Goal: Transaction & Acquisition: Purchase product/service

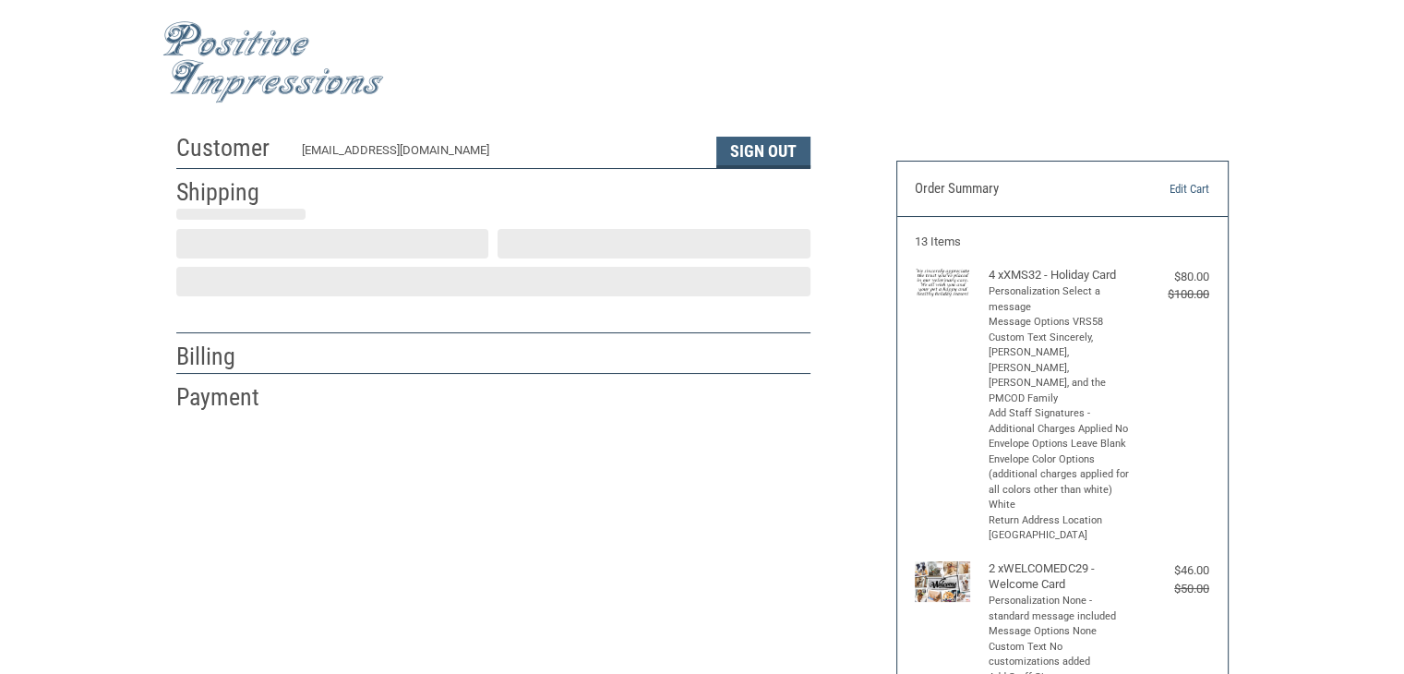
scroll to position [33, 0]
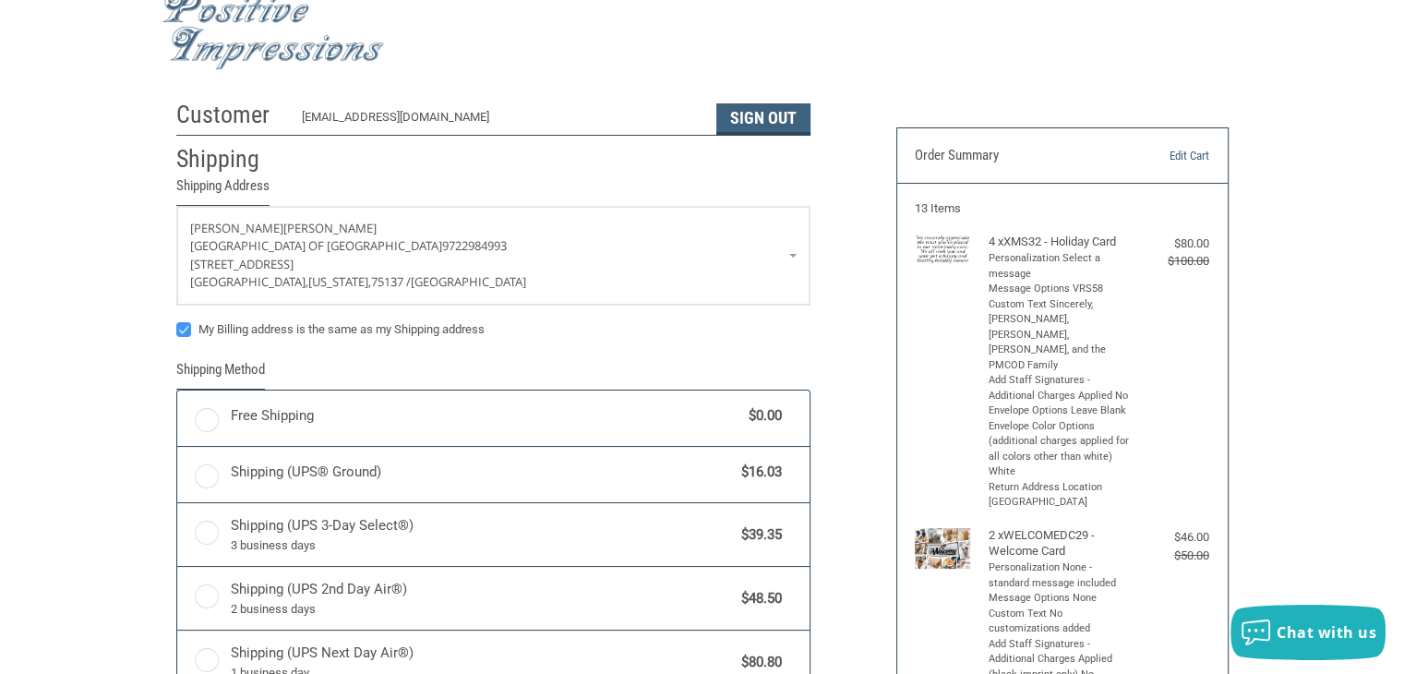
radio input "true"
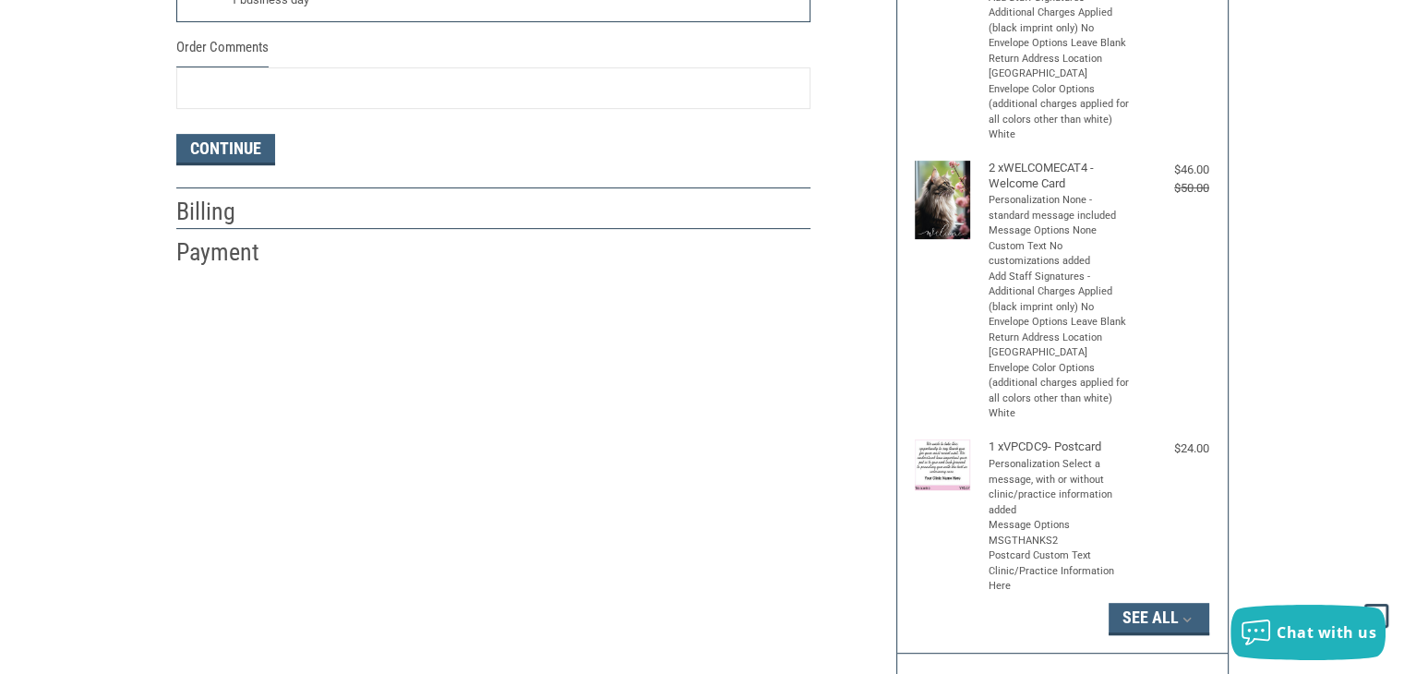
scroll to position [495, 0]
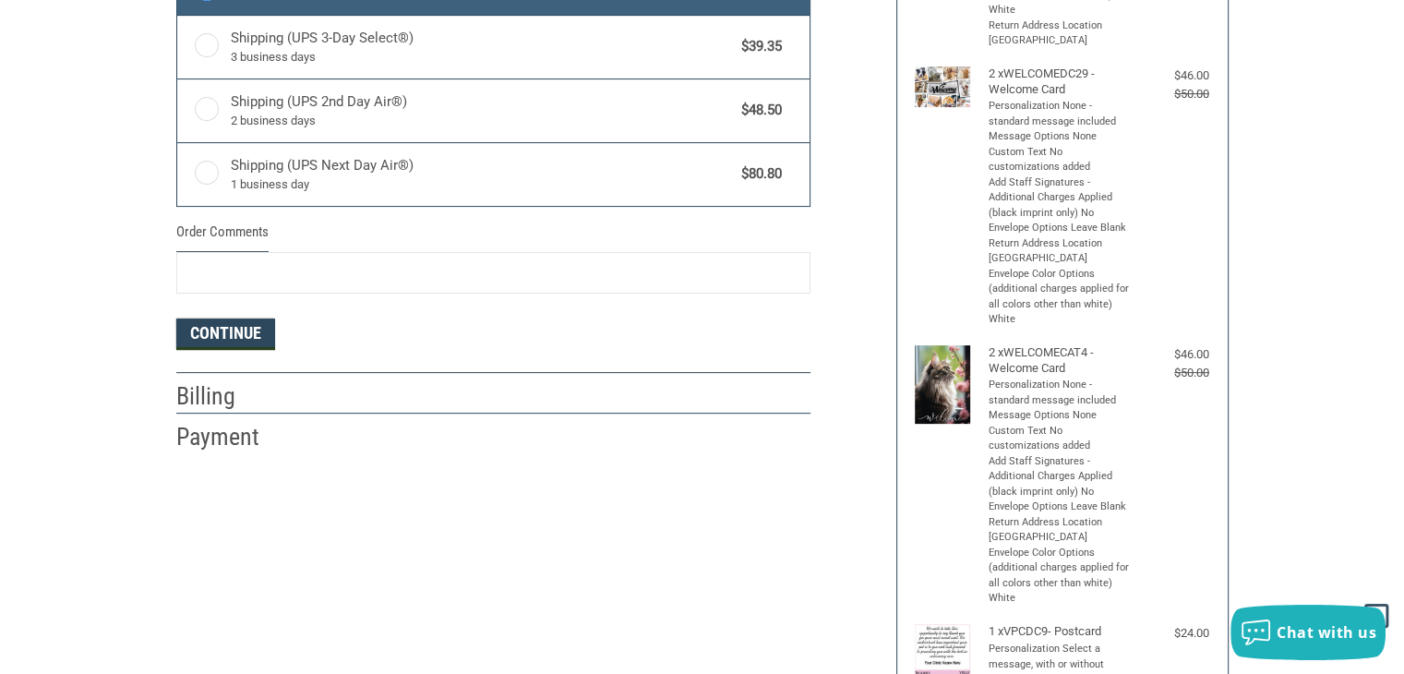
click at [203, 328] on button "Continue" at bounding box center [225, 334] width 99 height 31
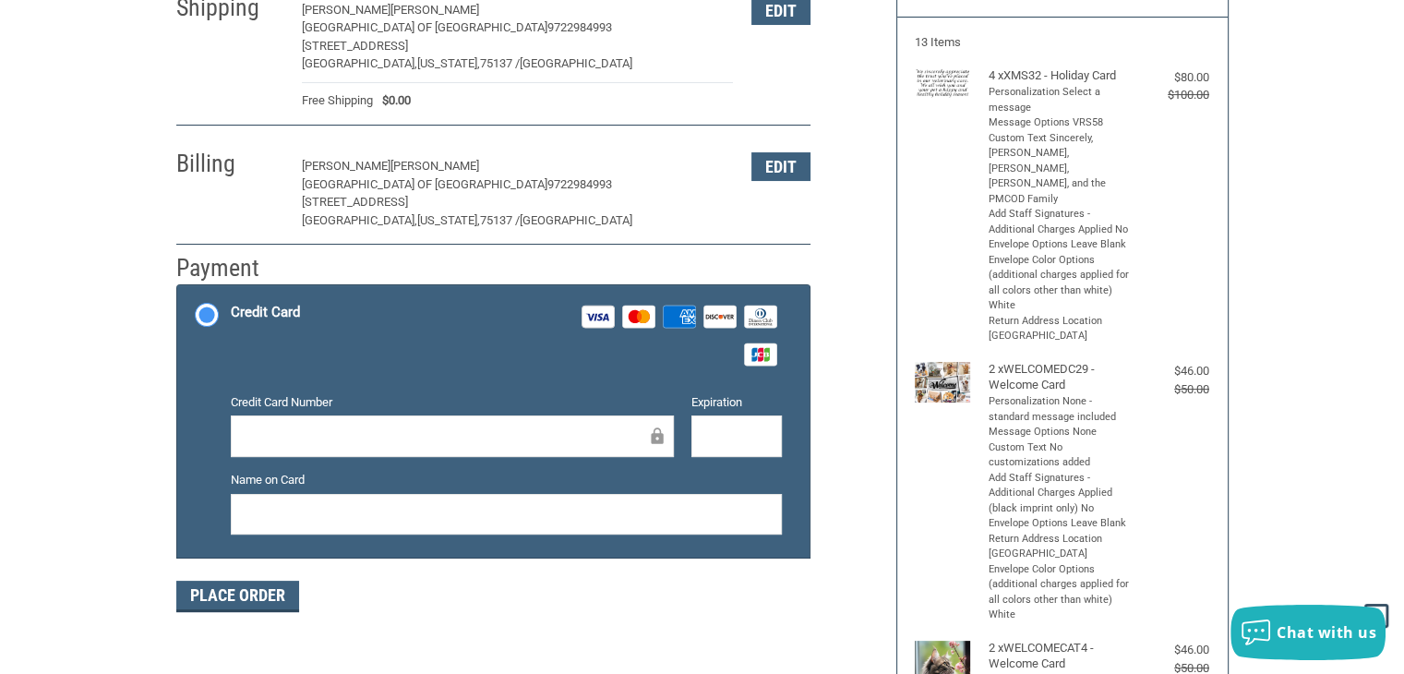
scroll to position [187, 0]
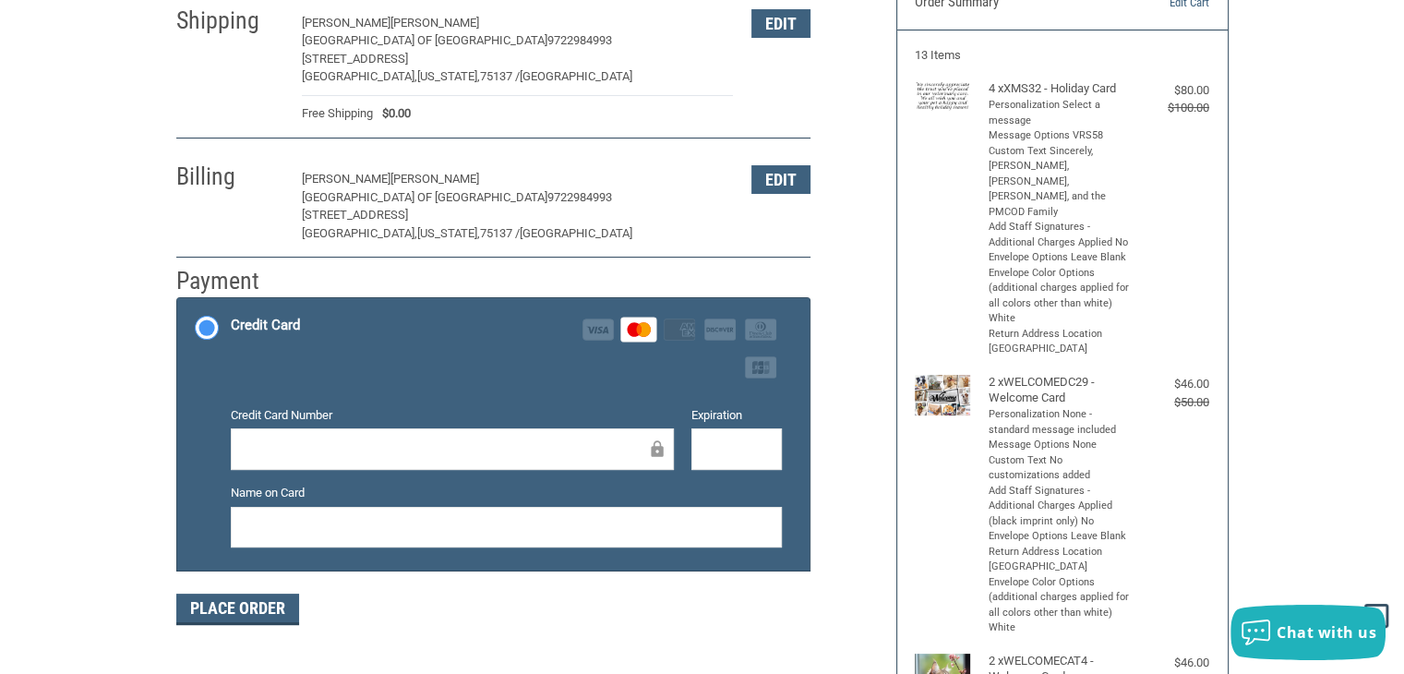
click at [739, 435] on div at bounding box center [737, 449] width 90 height 42
click at [208, 612] on button "Place Order" at bounding box center [237, 609] width 123 height 31
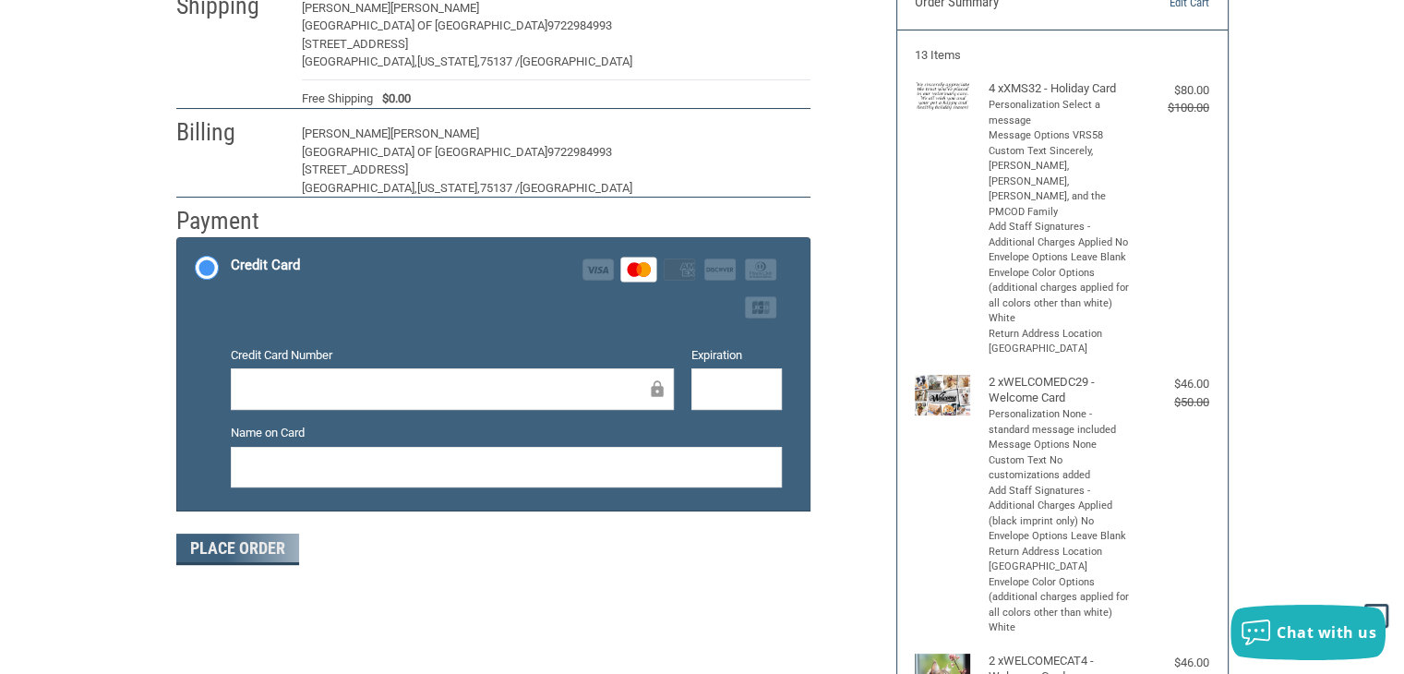
click at [1320, 276] on div "Customer [EMAIL_ADDRESS][DOMAIN_NAME] Sign Out Shipping [PERSON_NAME] Medical C…" at bounding box center [702, 674] width 1404 height 1473
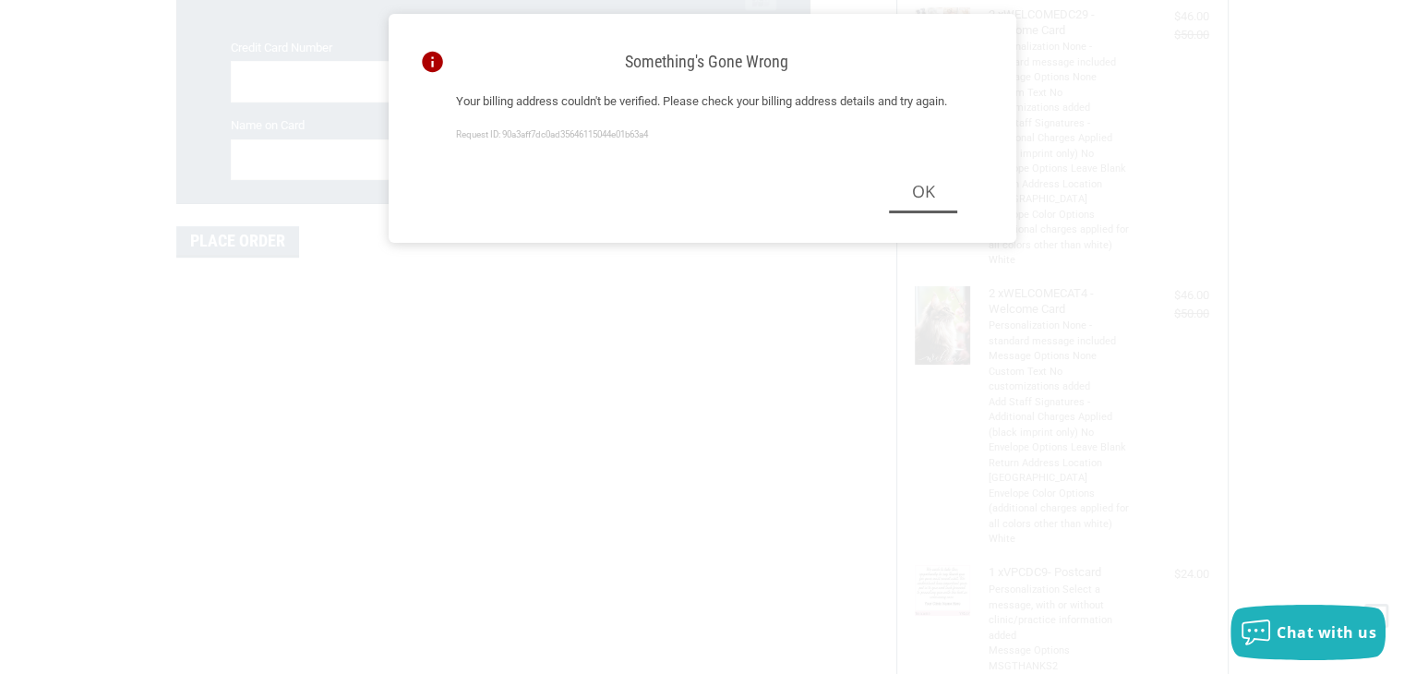
scroll to position [613, 0]
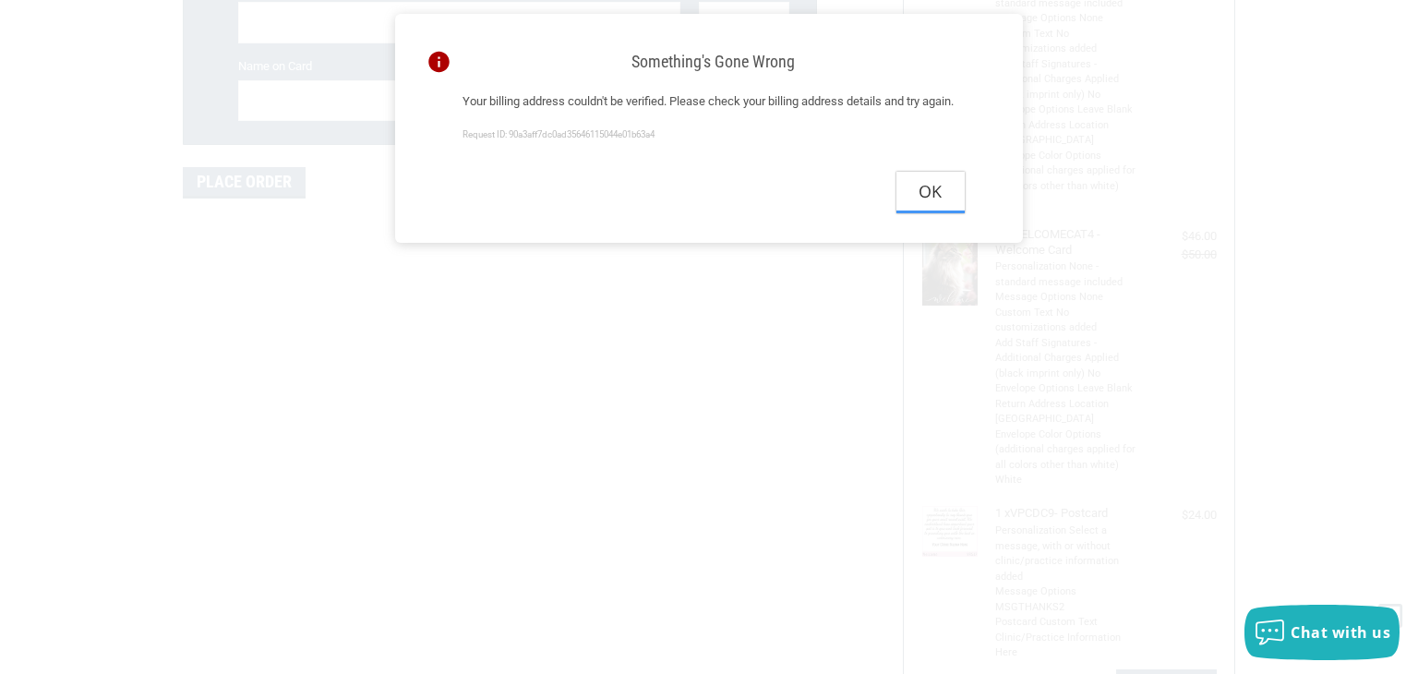
click at [924, 213] on button "Ok" at bounding box center [931, 193] width 68 height 42
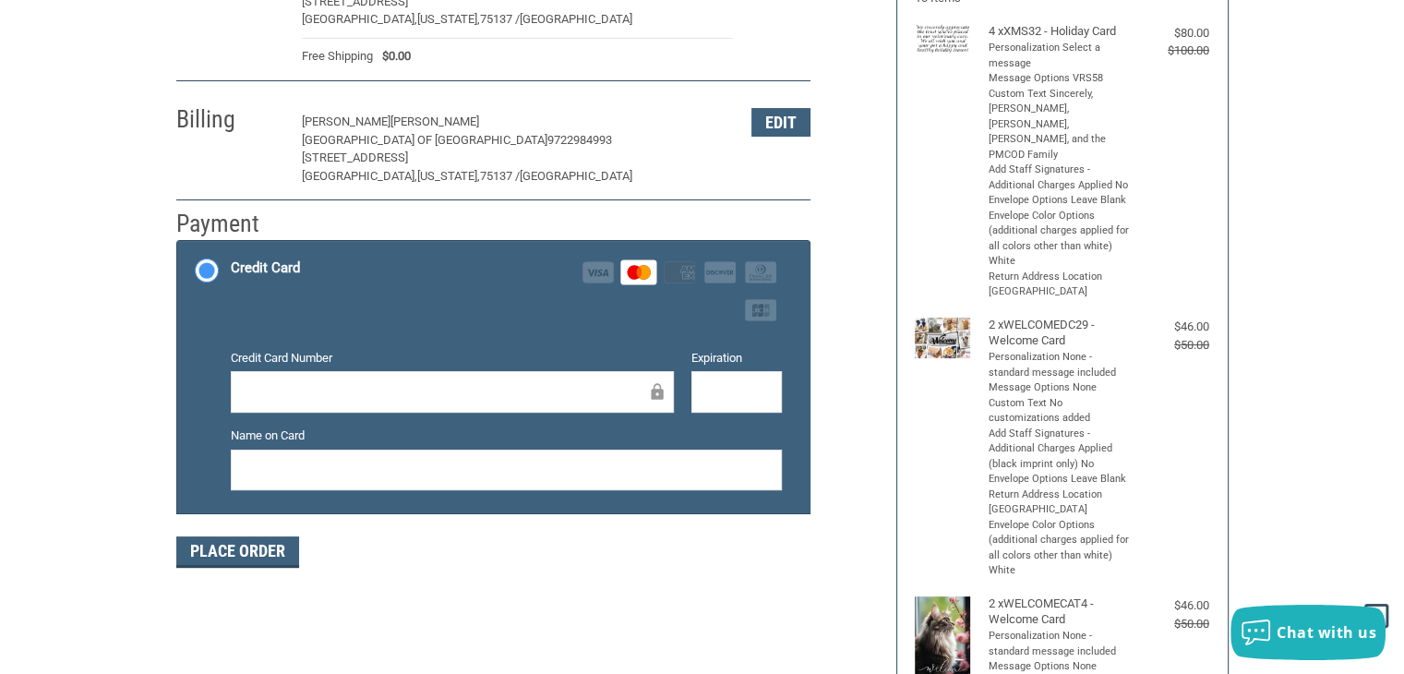
scroll to position [151, 0]
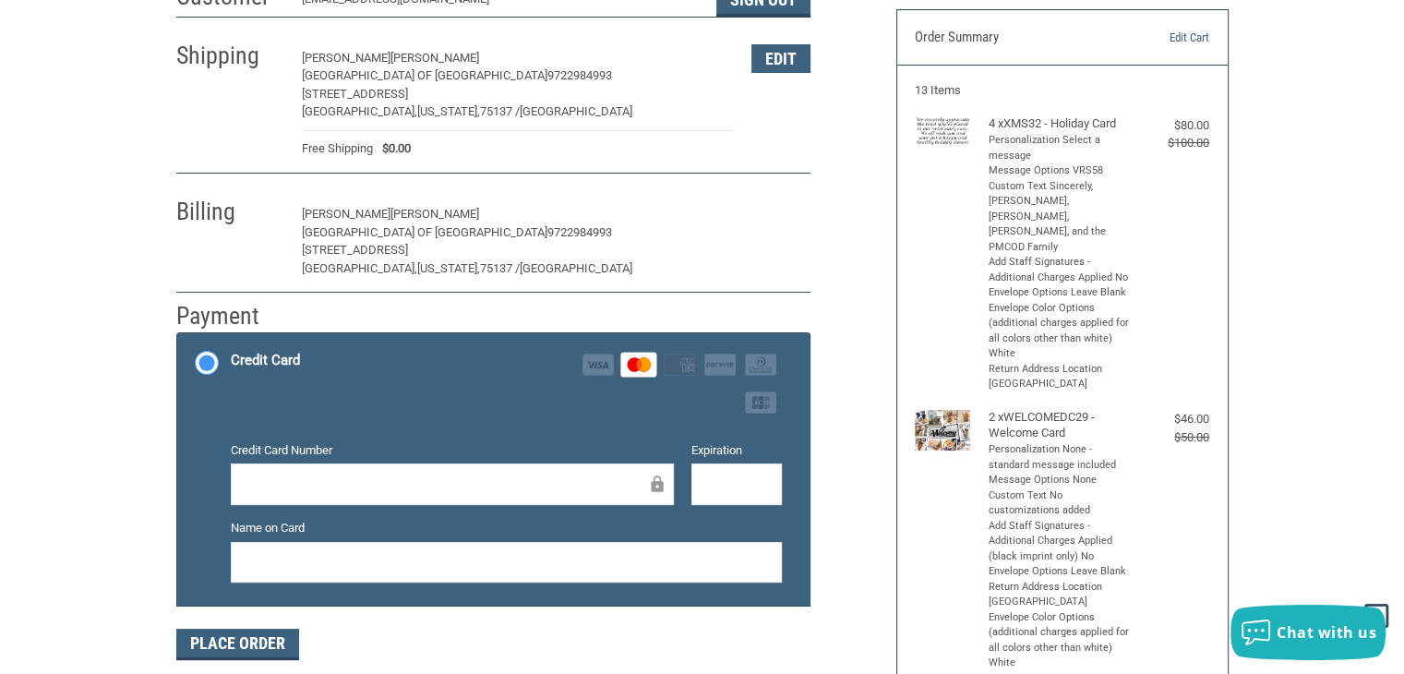
click at [783, 214] on button "Edit" at bounding box center [781, 214] width 59 height 29
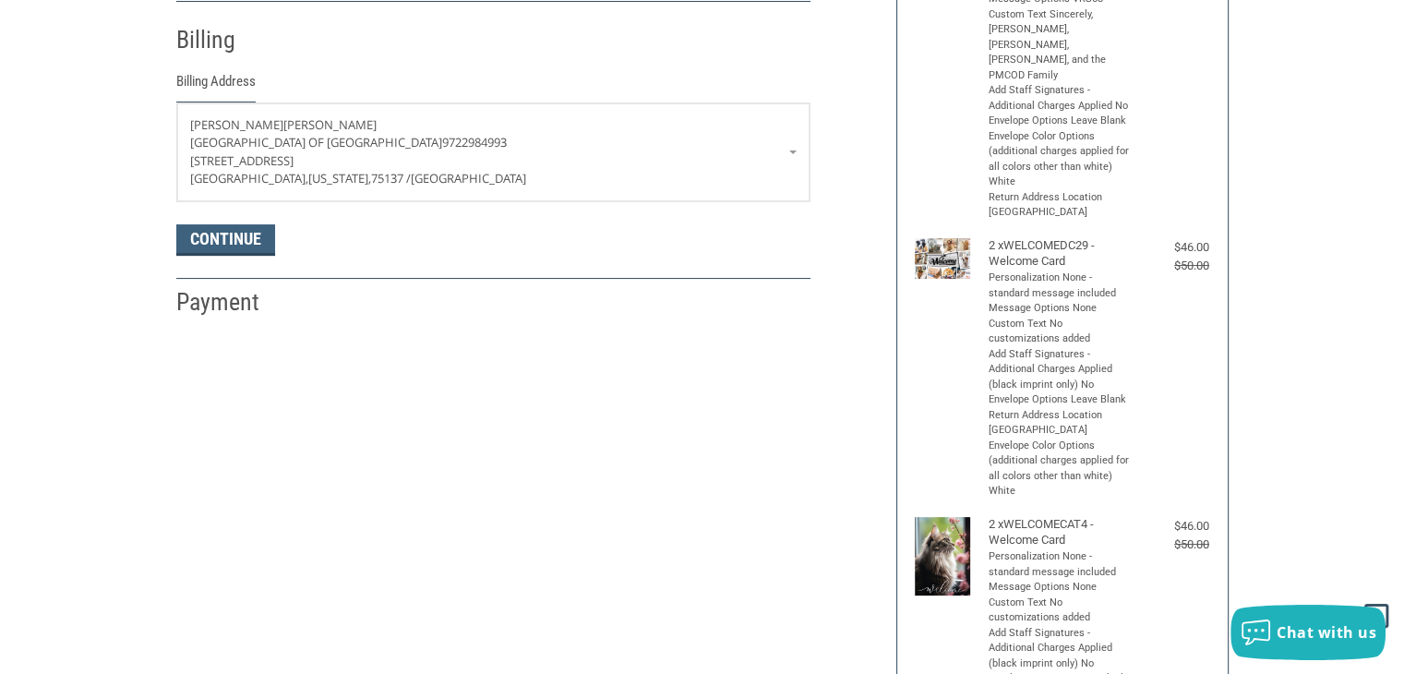
scroll to position [324, 0]
click at [793, 151] on link "[PERSON_NAME][GEOGRAPHIC_DATA] 9722984993 [STREET_ADDRESS][US_STATE]" at bounding box center [493, 151] width 632 height 98
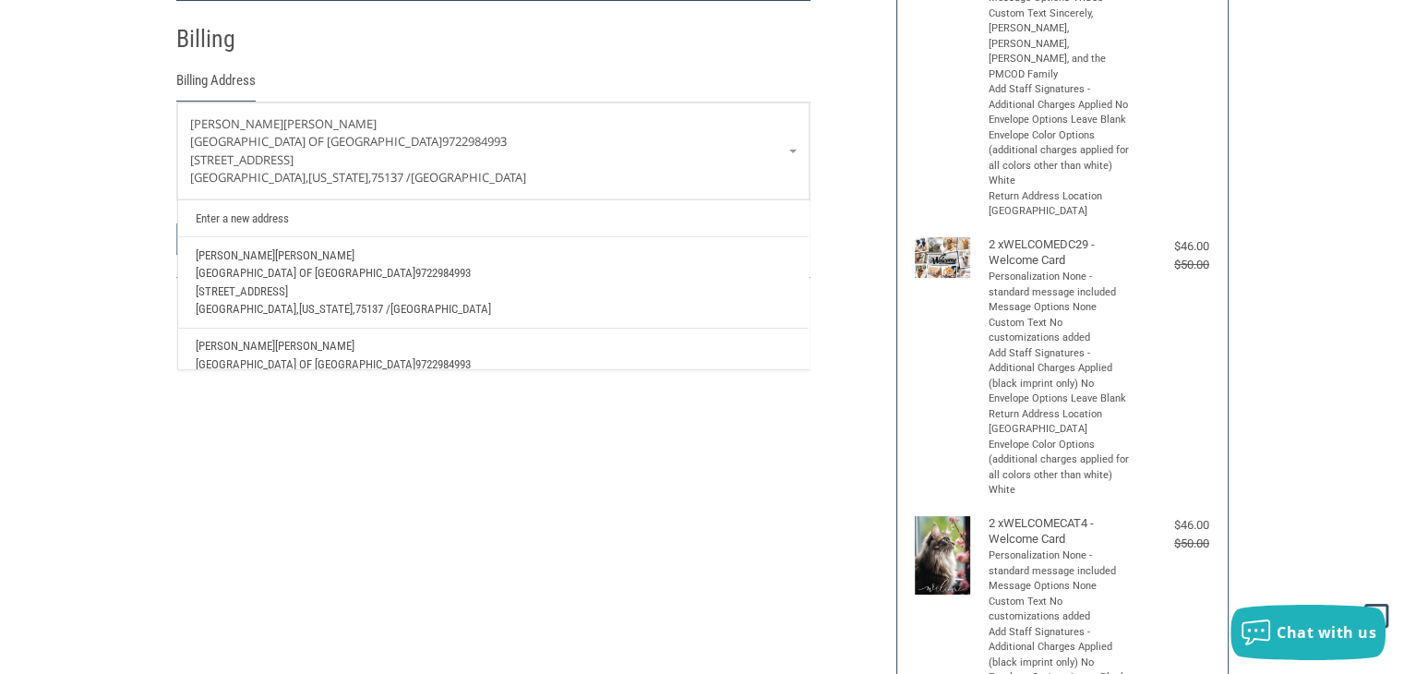
click at [455, 345] on p "[PERSON_NAME]" at bounding box center [493, 346] width 595 height 18
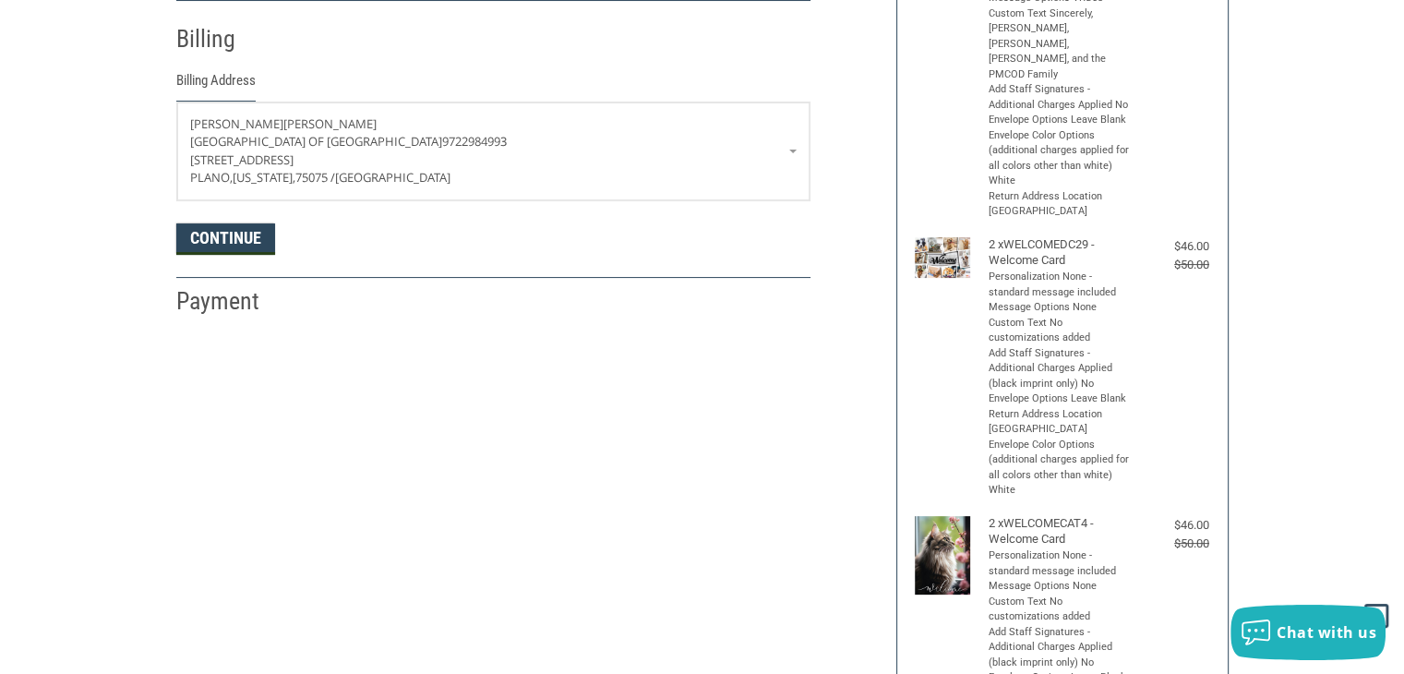
click at [246, 236] on button "Continue" at bounding box center [225, 238] width 99 height 31
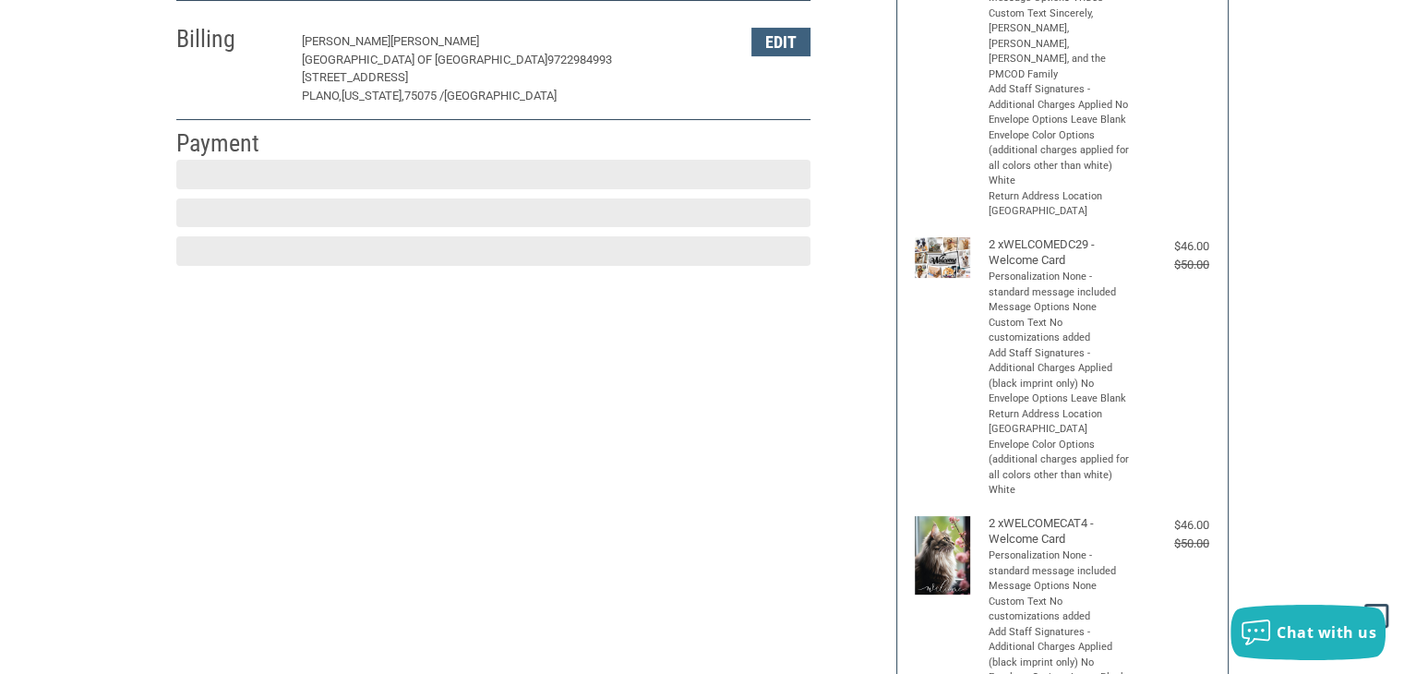
scroll to position [308, 0]
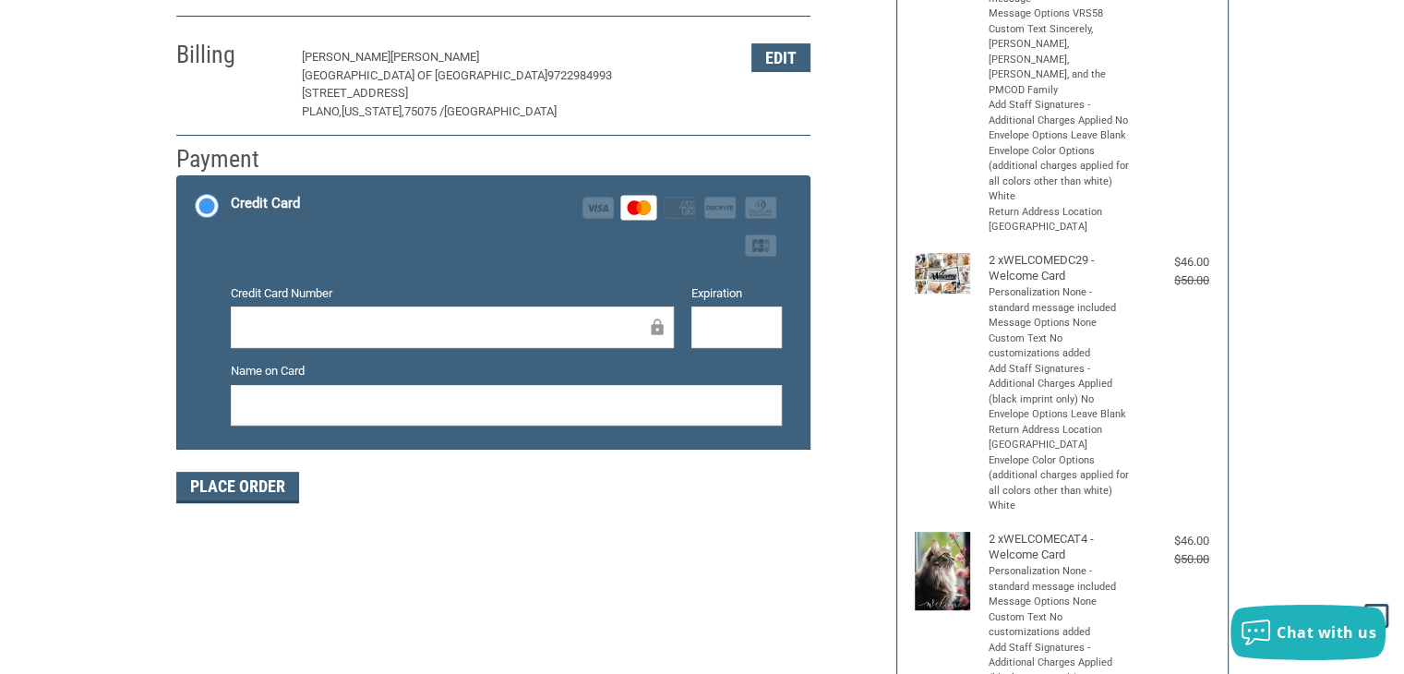
click at [753, 314] on div at bounding box center [737, 328] width 90 height 42
click at [244, 485] on button "Place Order" at bounding box center [237, 487] width 123 height 31
